Goal: Task Accomplishment & Management: Manage account settings

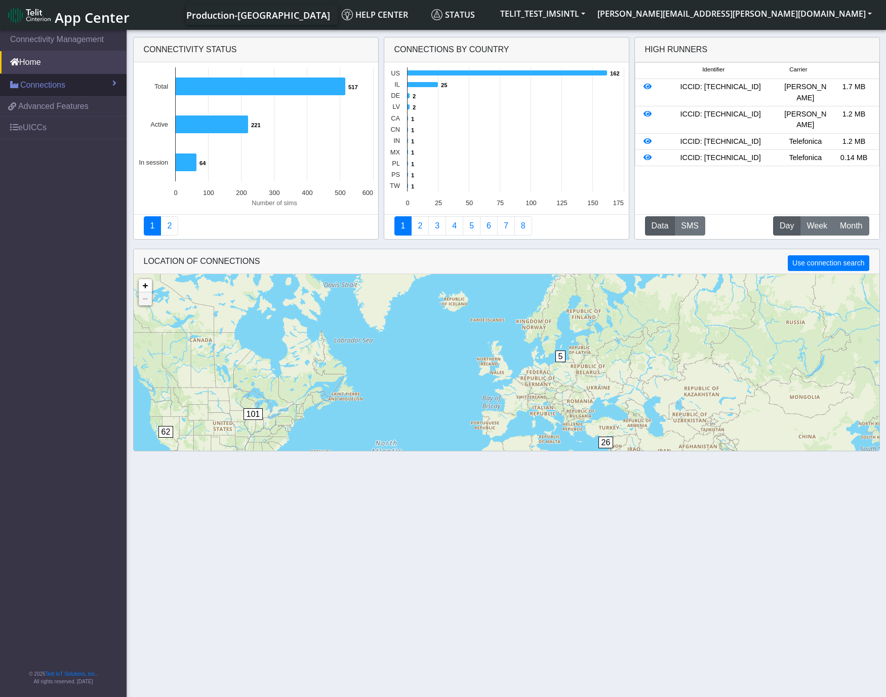
click at [67, 88] on link "Connections" at bounding box center [63, 85] width 127 height 22
click at [63, 109] on link "List" at bounding box center [63, 106] width 127 height 21
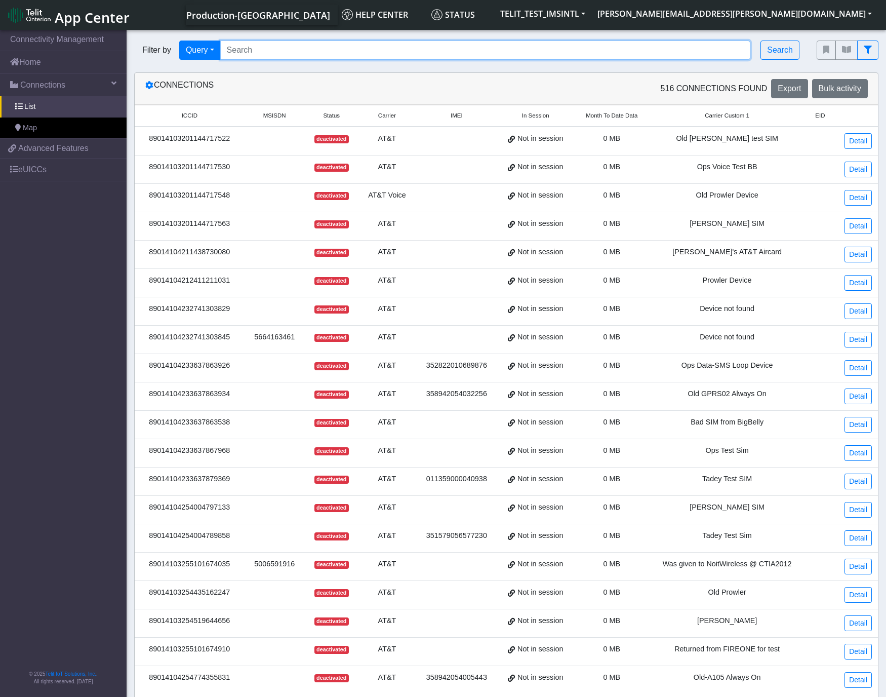
click at [387, 47] on input "Search..." at bounding box center [485, 49] width 530 height 19
paste input "89358152000000842932"
type input "89358152000000842932"
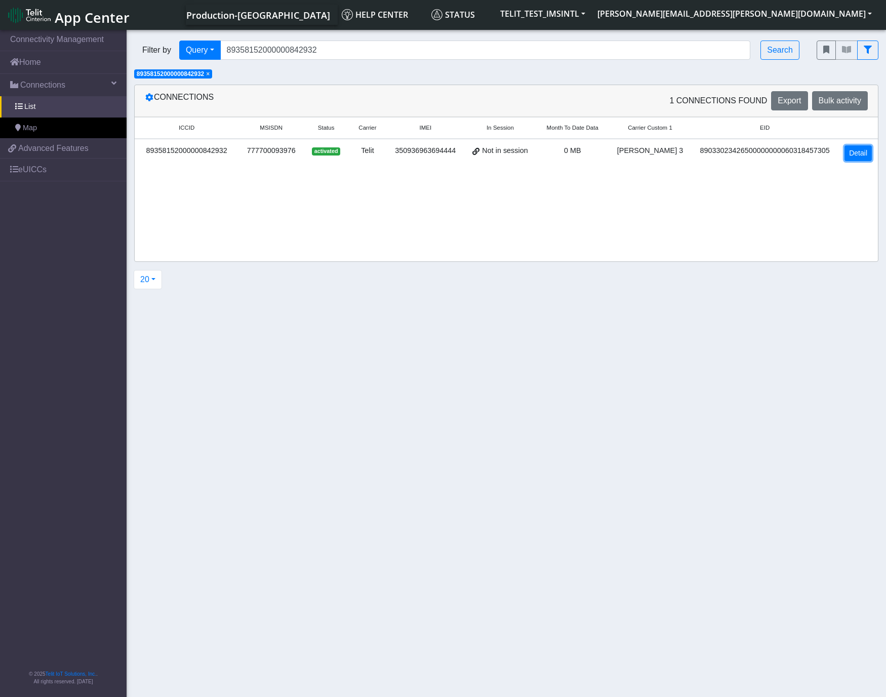
click at [854, 154] on link "Detail" at bounding box center [857, 153] width 27 height 16
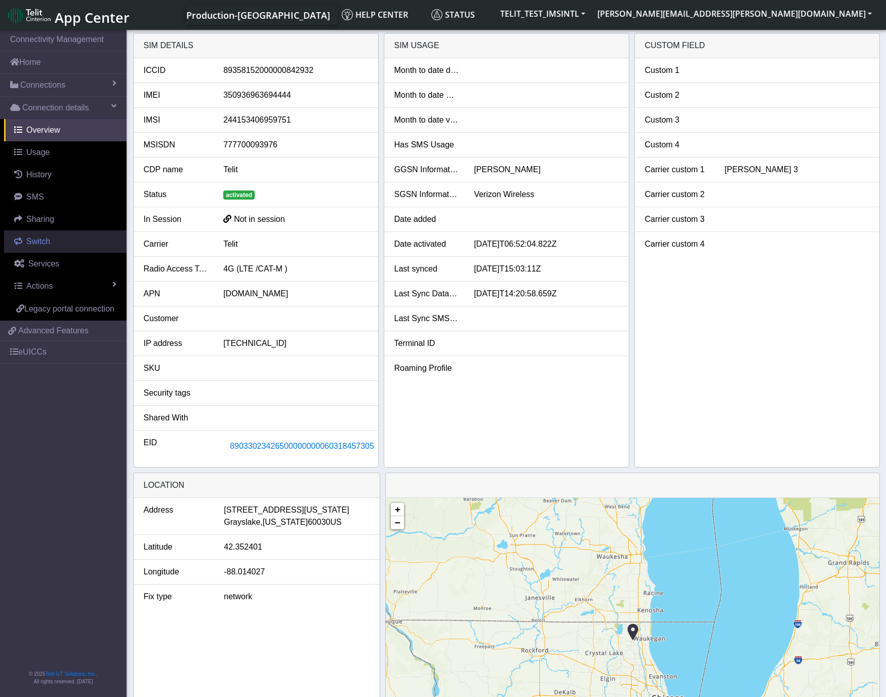
click at [51, 236] on link "Switch" at bounding box center [65, 241] width 122 height 22
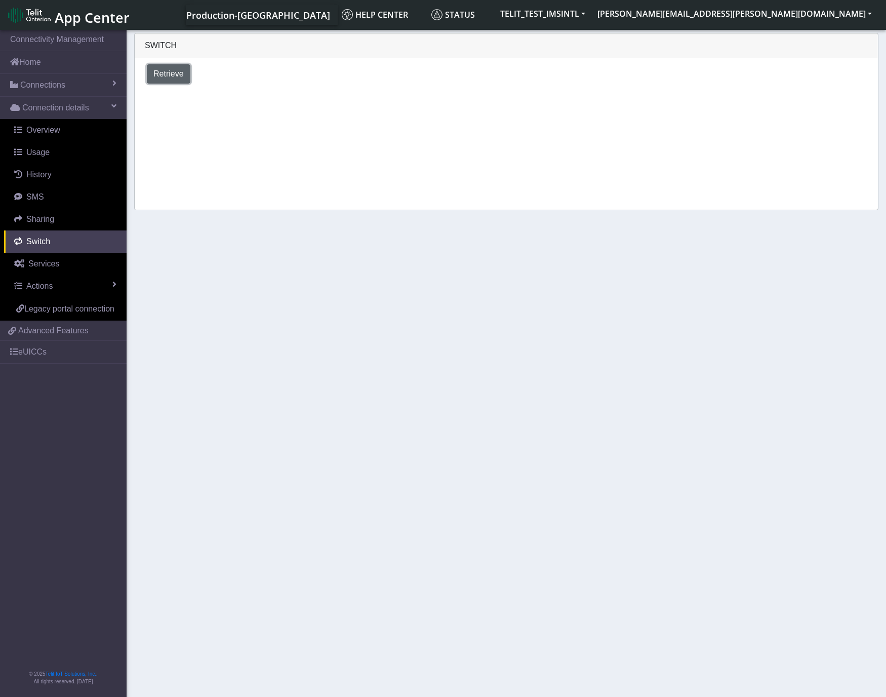
click at [158, 75] on span "Retrieve" at bounding box center [168, 73] width 30 height 9
select select "United States"
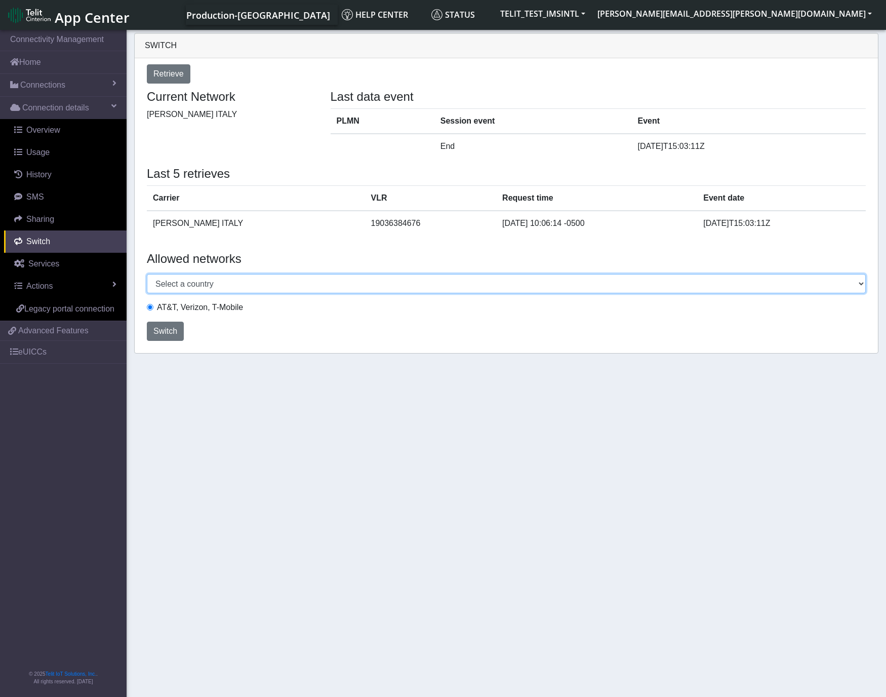
click at [825, 283] on select "Select a country Afghanistan Albania Argentina Australia Austria Bahamas Barbad…" at bounding box center [506, 283] width 719 height 19
click at [859, 282] on select "Select a country Afghanistan Albania Argentina Australia Austria Bahamas Barbad…" at bounding box center [506, 283] width 719 height 19
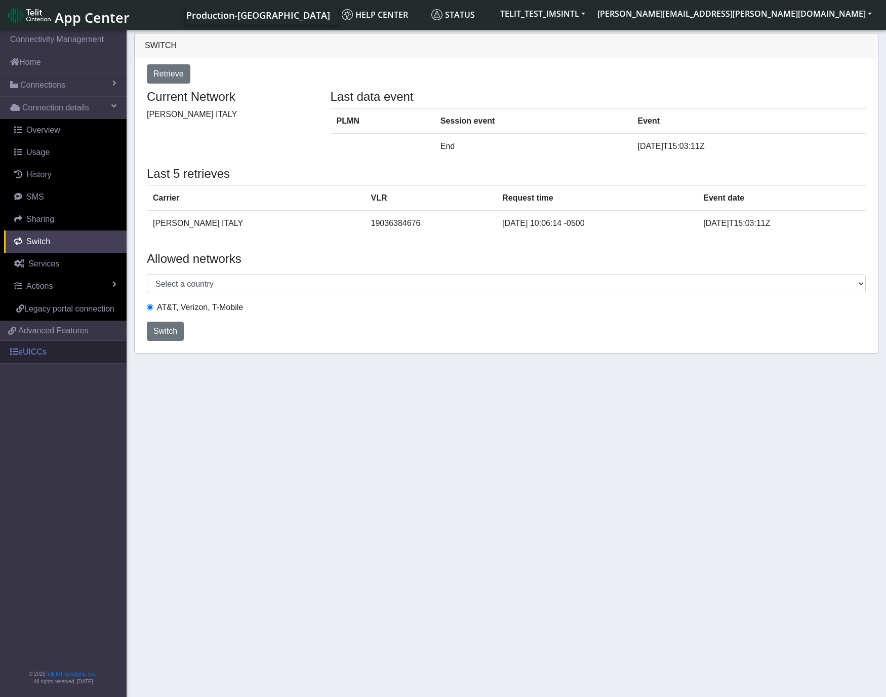
click at [44, 351] on link "eUICCs" at bounding box center [63, 352] width 127 height 22
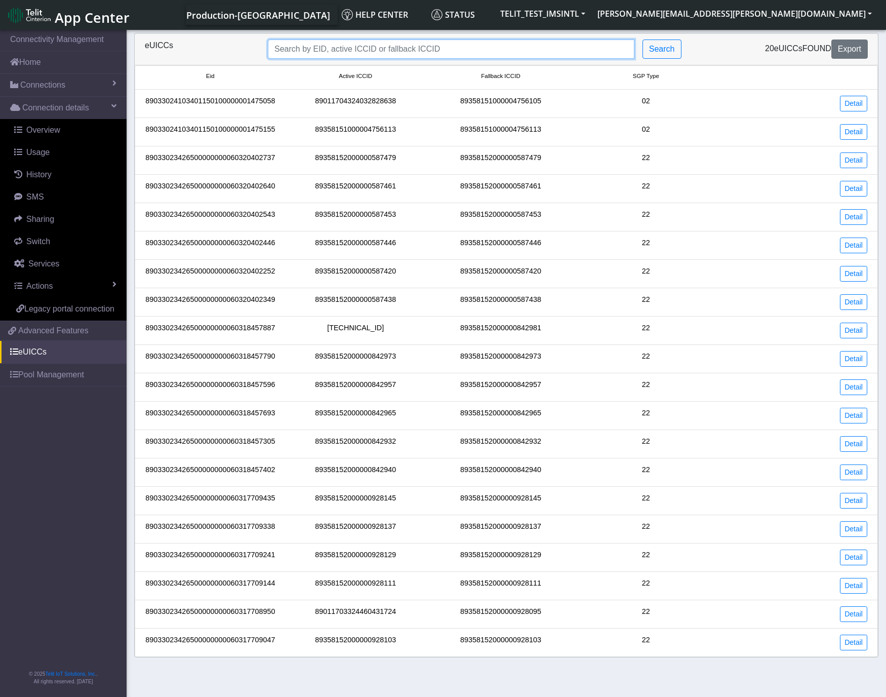
click at [335, 49] on input "Search..." at bounding box center [451, 48] width 366 height 19
paste input "89011703324460431724"
type input "89011703324460431724"
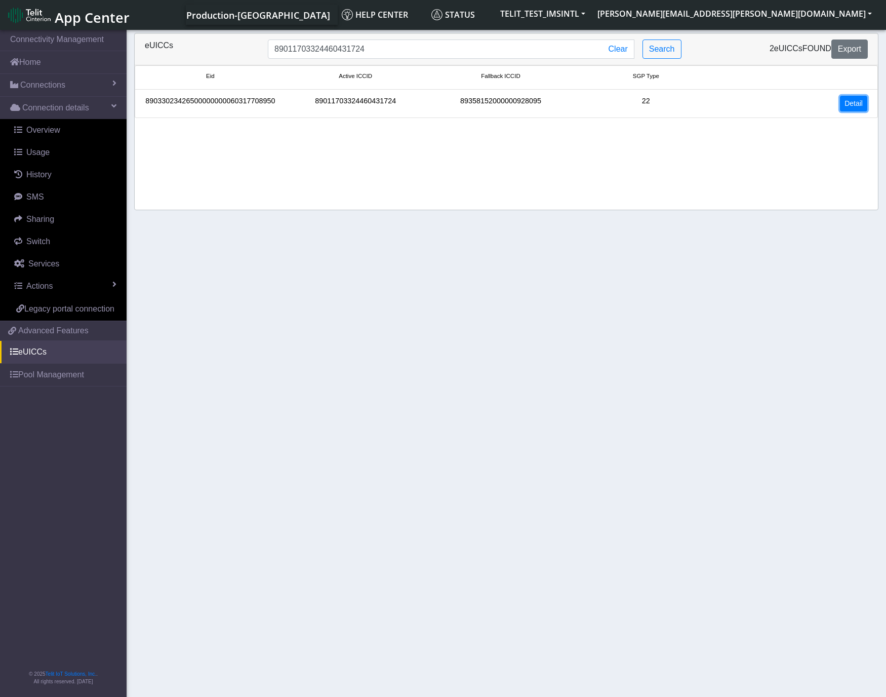
click at [860, 103] on link "Detail" at bounding box center [853, 104] width 27 height 16
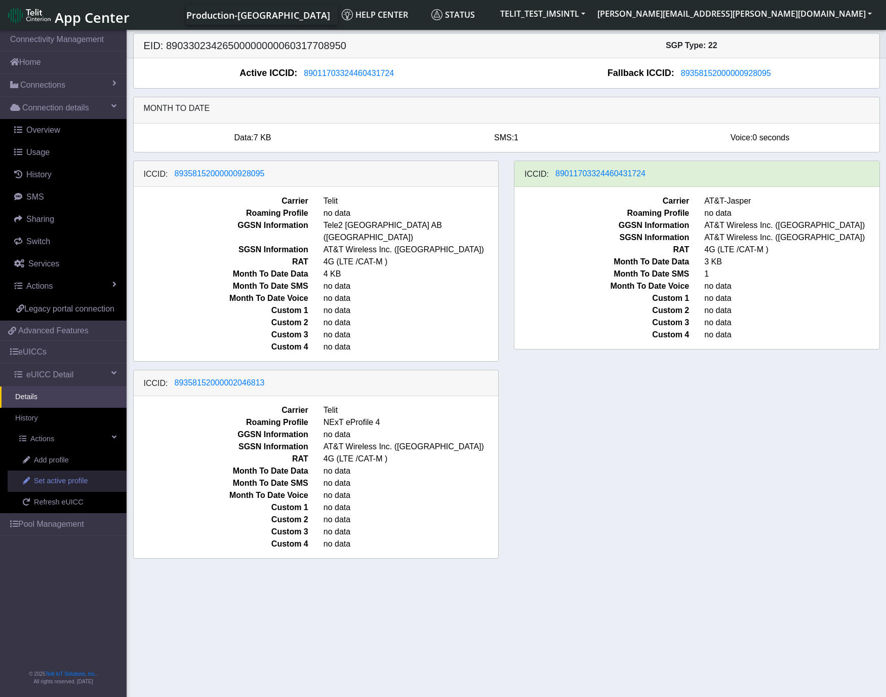
click at [61, 484] on span "Set active profile" at bounding box center [61, 480] width 54 height 11
select select
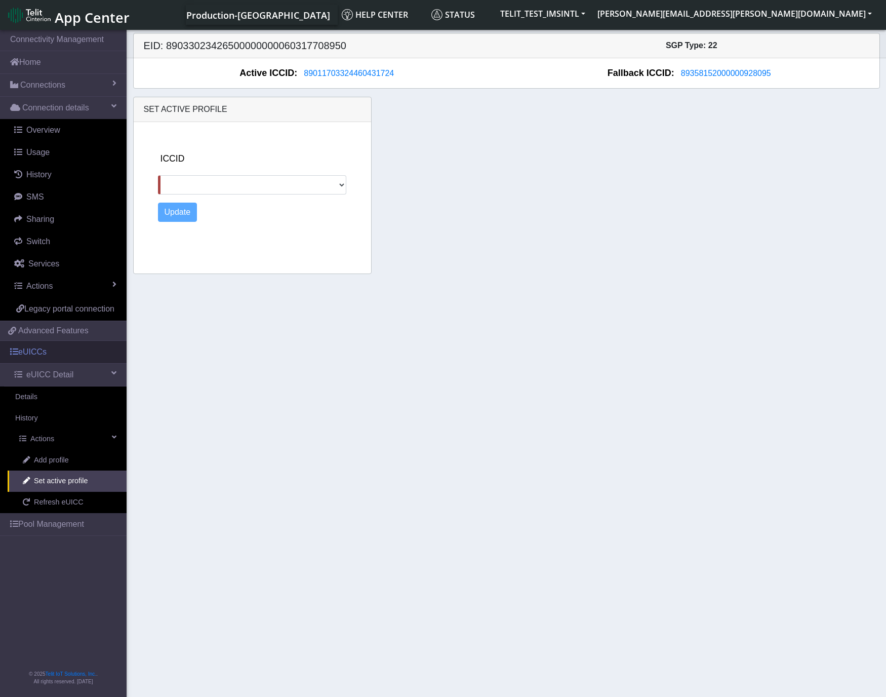
click at [59, 353] on link "eUICCs" at bounding box center [63, 352] width 127 height 22
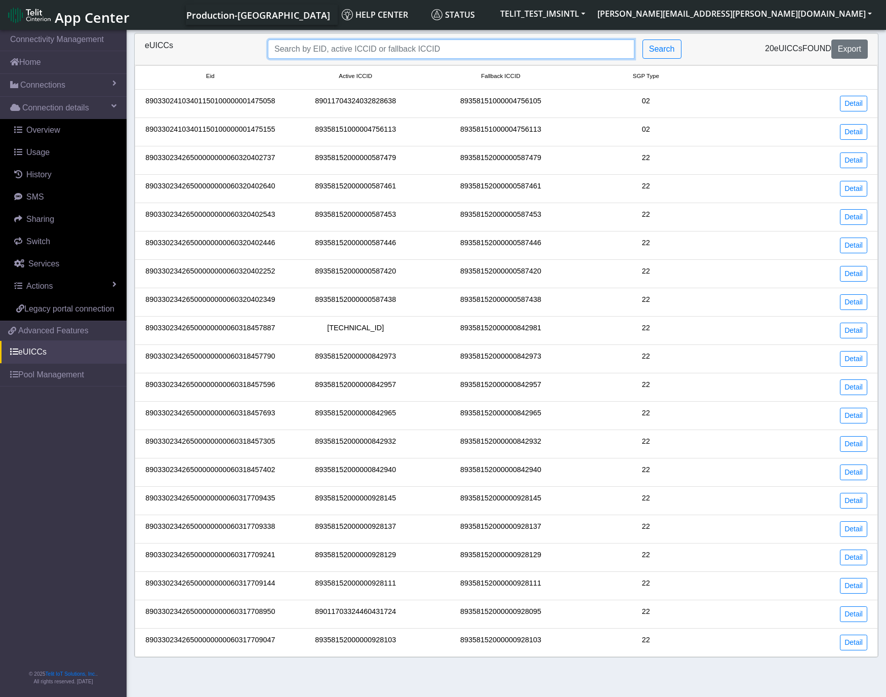
click at [382, 49] on input "Search..." at bounding box center [451, 48] width 366 height 19
paste input "89011703324460431724"
type input "89011703324460431724"
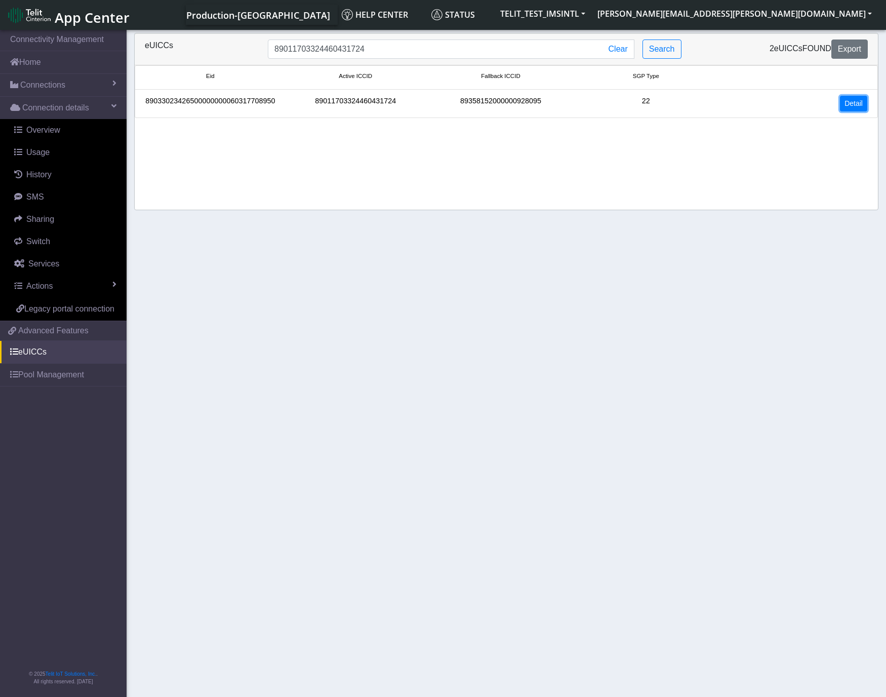
click at [859, 101] on link "Detail" at bounding box center [853, 104] width 27 height 16
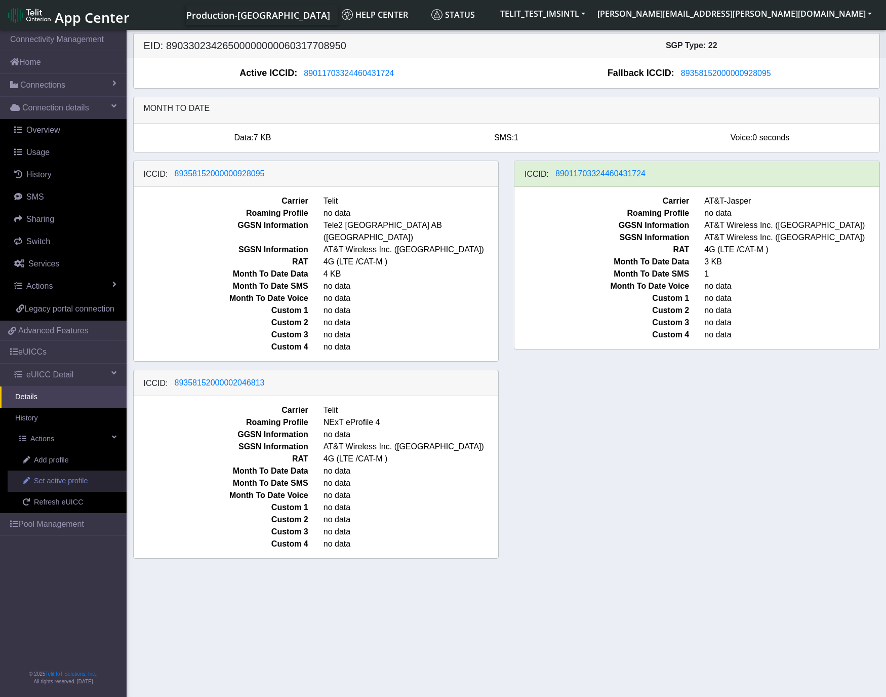
click at [71, 480] on span "Set active profile" at bounding box center [61, 480] width 54 height 11
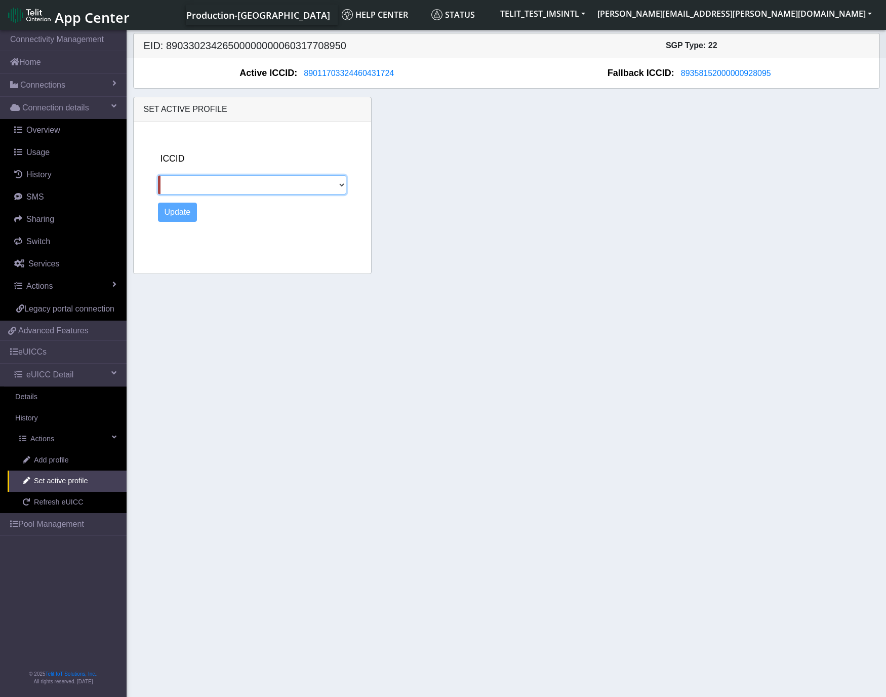
click at [330, 188] on select "89358152000000928095 89358152000002046813" at bounding box center [252, 184] width 188 height 19
select select "89358152000000928095"
click at [158, 175] on select "89358152000000928095 89358152000002046813" at bounding box center [252, 184] width 188 height 19
click at [184, 206] on button "Update" at bounding box center [177, 211] width 39 height 19
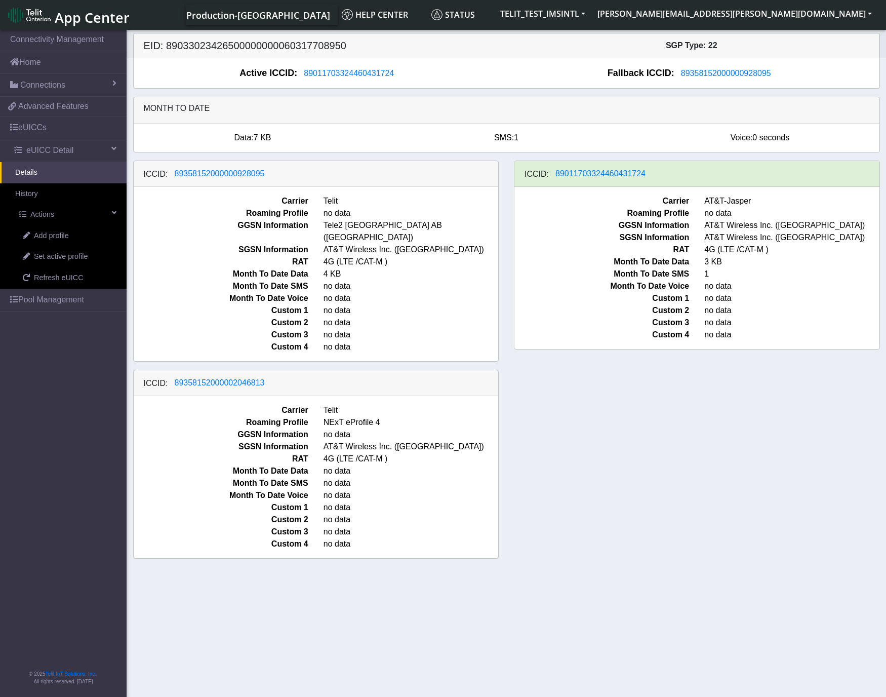
click at [315, 614] on section "Connectivity Management Home Connections List Map 95b5ad29238e42d85e735b73cf53d…" at bounding box center [443, 364] width 886 height 672
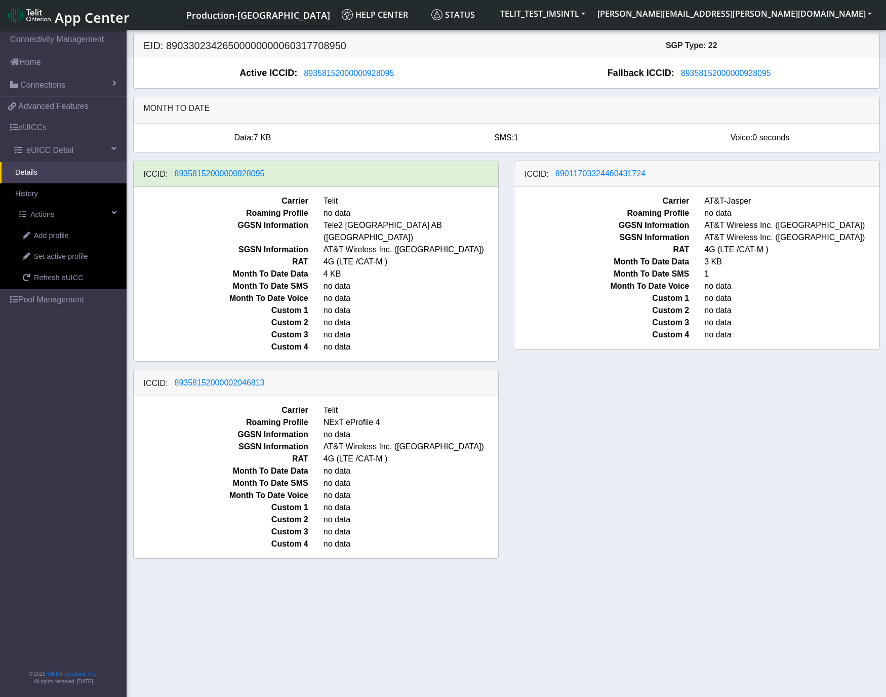
click at [661, 528] on div "ICCID: 89358152000000928095 Carrier Telit Roaming Profile no data GGSN Informat…" at bounding box center [507, 363] width 762 height 406
click at [605, 571] on section "Connectivity Management Home Connections List Map 95b5ad29238e42d85e735b73cf53d…" at bounding box center [443, 364] width 886 height 672
click at [61, 253] on span "Set active profile" at bounding box center [61, 256] width 54 height 11
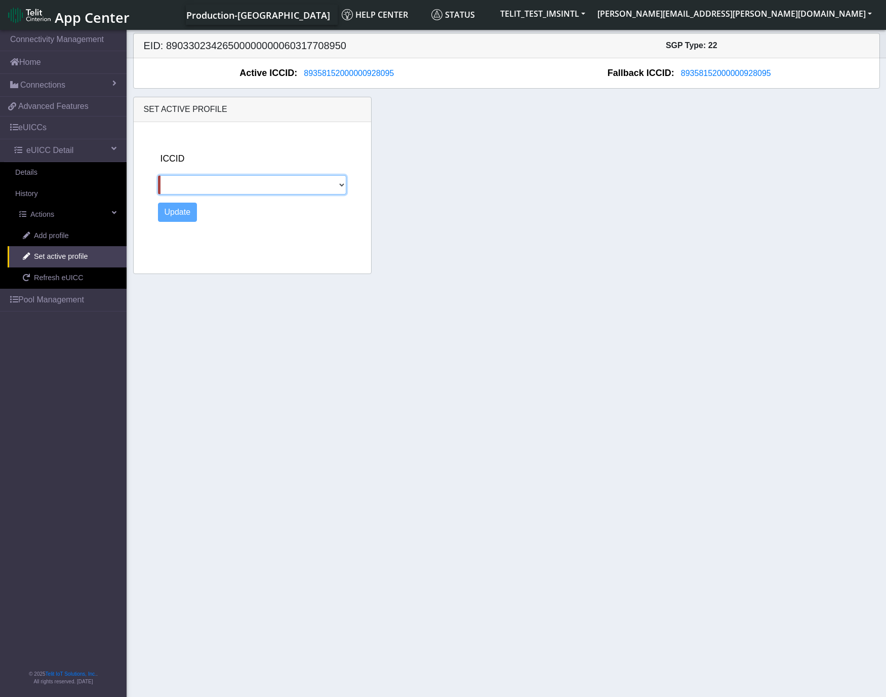
click at [340, 183] on select "89011703324460431724 89358152000002046813" at bounding box center [252, 184] width 188 height 19
select select "89011703324460431724"
click at [158, 175] on select "89011703324460431724 89358152000002046813" at bounding box center [252, 184] width 188 height 19
click at [176, 215] on button "Update" at bounding box center [177, 211] width 39 height 19
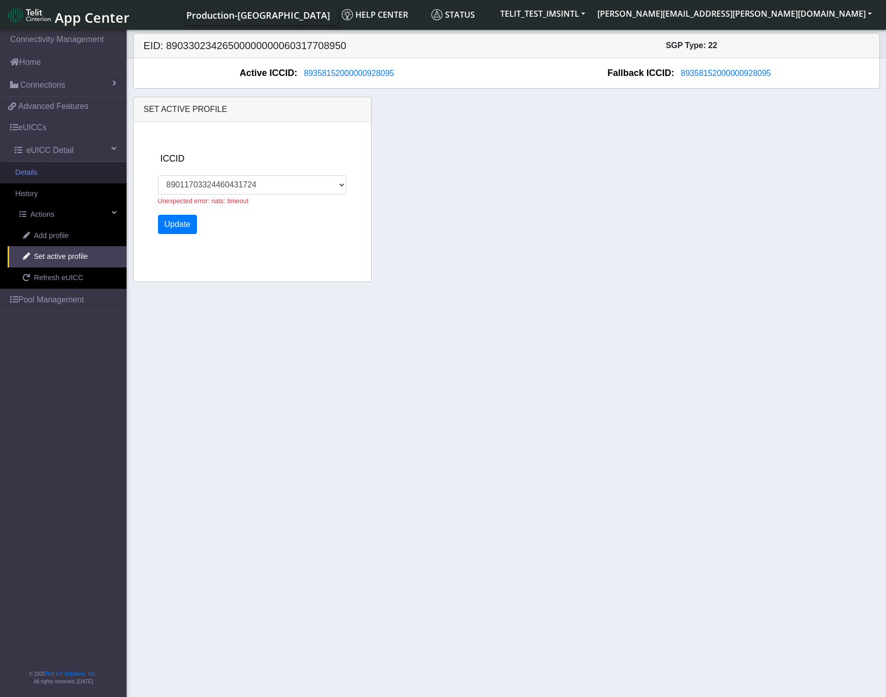
click at [38, 173] on link "Details" at bounding box center [63, 172] width 127 height 21
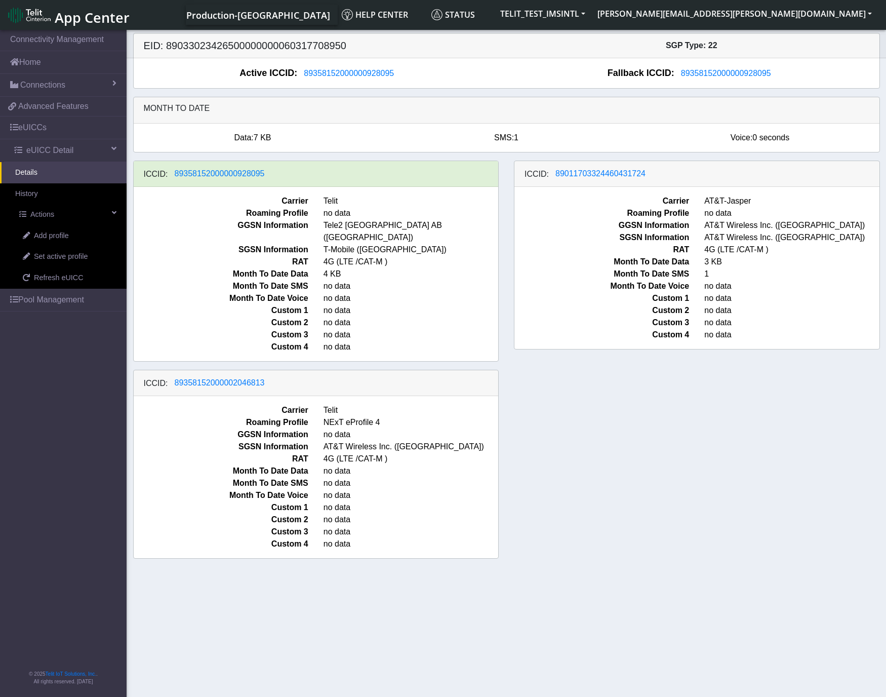
click at [272, 603] on section "Connectivity Management Home Connections List Map 95b5ad29238e42d85e735b73cf53d…" at bounding box center [443, 364] width 886 height 672
click at [57, 277] on span "Refresh eUICC" at bounding box center [59, 277] width 50 height 11
click at [714, 465] on div "ICCID: 89358152000000928095 Carrier Telit Roaming Profile no data GGSN Informat…" at bounding box center [507, 363] width 762 height 406
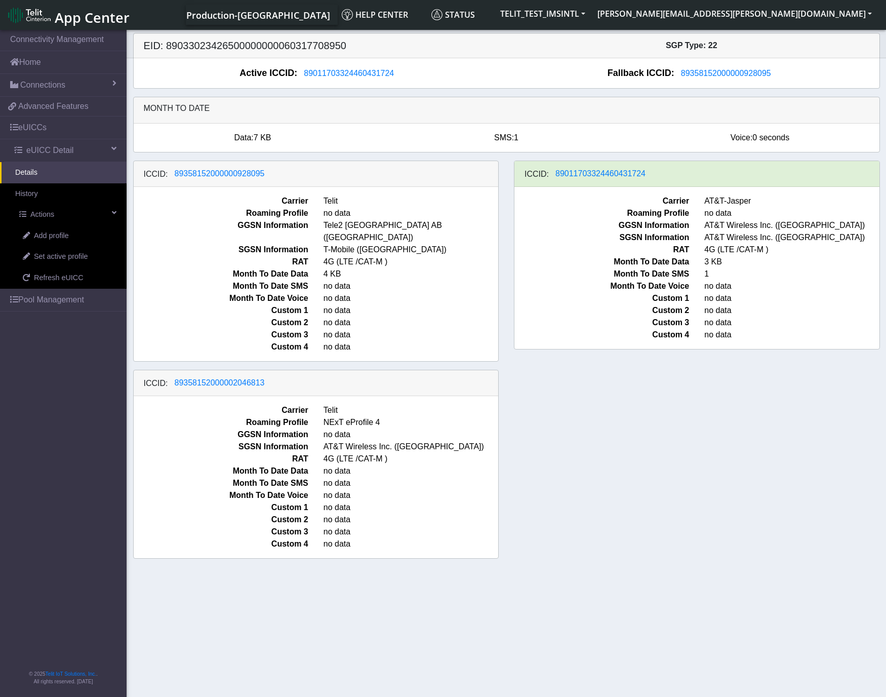
click at [703, 447] on div "ICCID: [TECHNICAL_ID] Carrier Telit Roaming Profile no data GGSN Information Te…" at bounding box center [507, 363] width 762 height 406
